Goal: Submit feedback/report problem

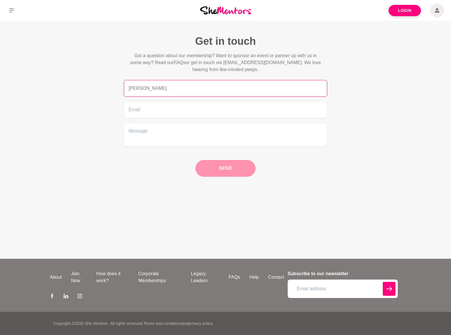
type input "Gary Miller"
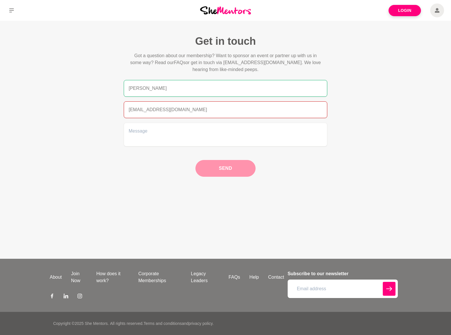
type input "garymiller@dominatingkeywords.com"
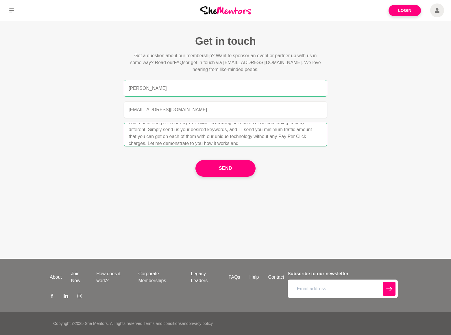
scroll to position [15, 0]
type textarea "I am not offering SEO or Pay Per Click Advertising services. This is something …"
